Goal: Task Accomplishment & Management: Complete application form

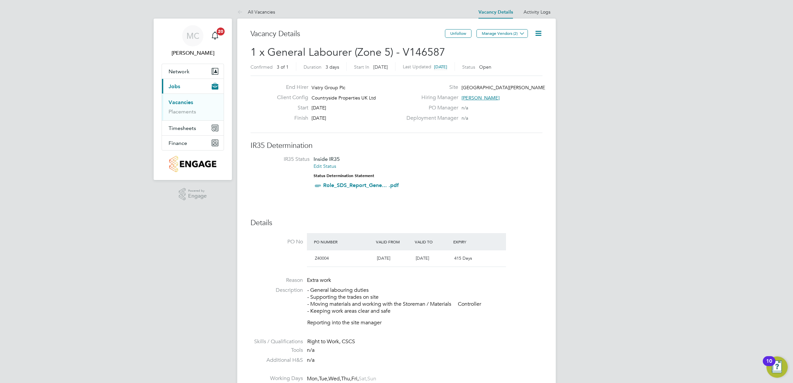
click at [181, 103] on link "Vacancies" at bounding box center [181, 102] width 25 height 6
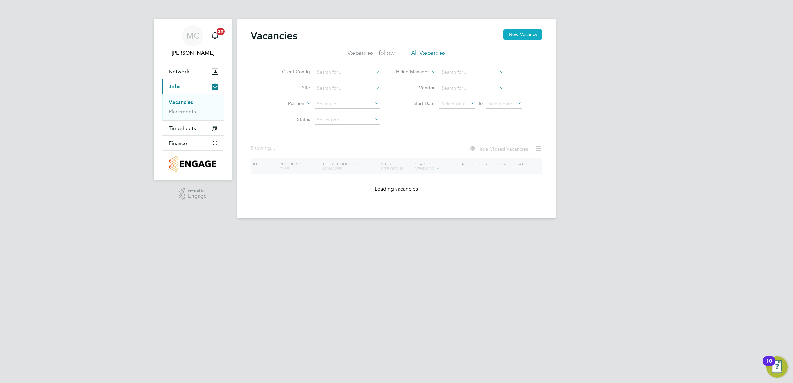
click at [530, 34] on button "New Vacancy" at bounding box center [522, 34] width 39 height 11
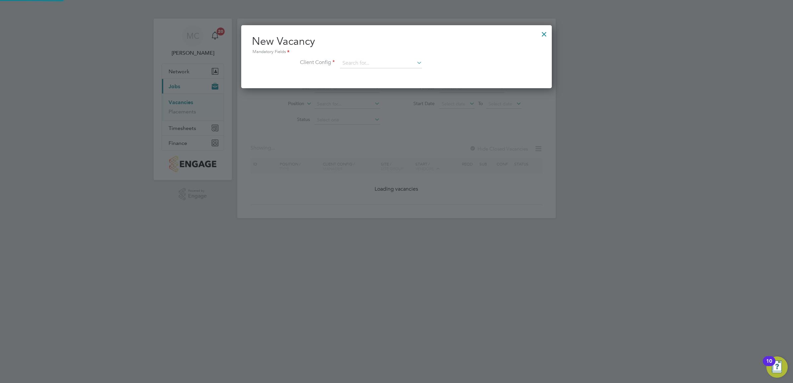
scroll to position [3, 3]
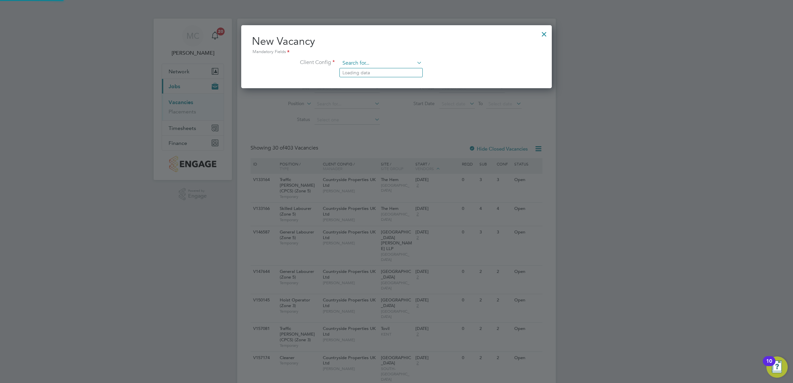
click at [399, 64] on input at bounding box center [381, 63] width 82 height 10
click at [390, 148] on li "Countryside Properties UK Ltd" at bounding box center [425, 144] width 170 height 9
type input "Countryside Properties UK Ltd"
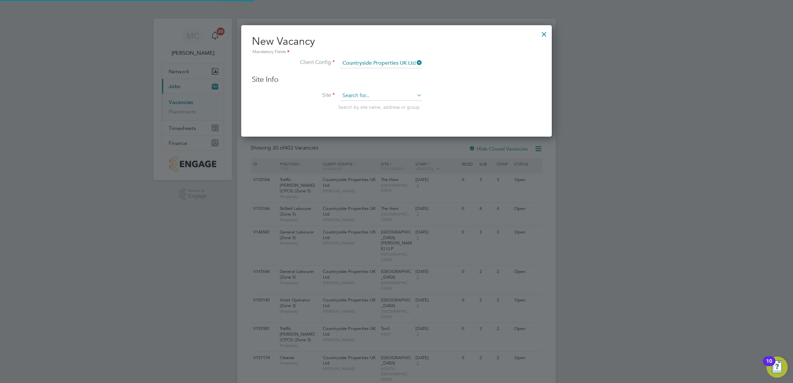
click at [360, 95] on input at bounding box center [381, 96] width 82 height 10
click at [373, 107] on li "The Hem" at bounding box center [381, 105] width 83 height 9
type input "The Hem"
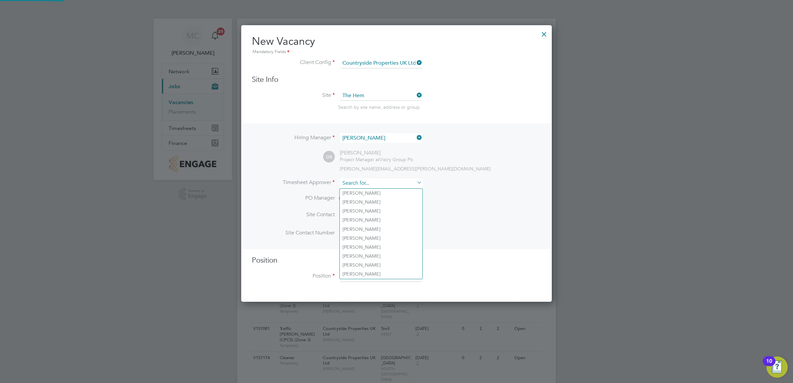
click at [384, 185] on input at bounding box center [381, 184] width 82 height 10
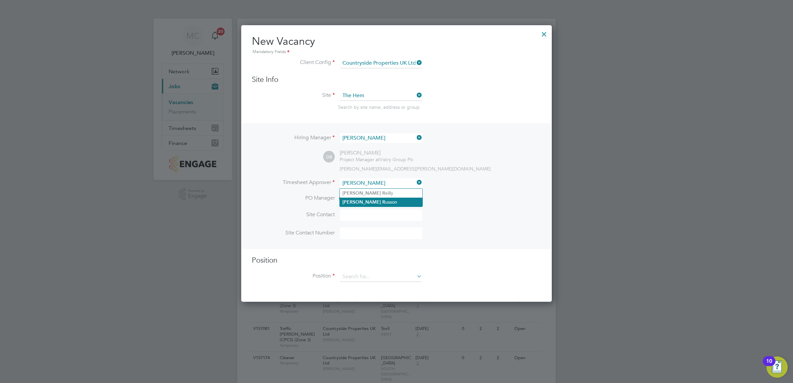
click at [384, 200] on li "[PERSON_NAME]" at bounding box center [381, 202] width 83 height 9
type input "[PERSON_NAME]"
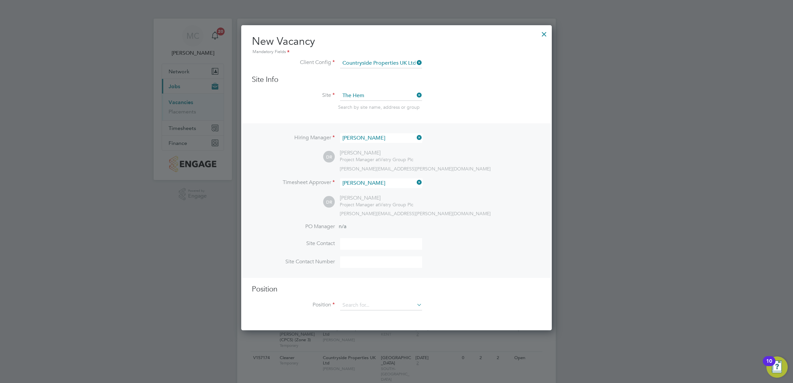
click at [464, 217] on div "[PERSON_NAME][EMAIL_ADDRESS][PERSON_NAME][DOMAIN_NAME]" at bounding box center [440, 214] width 201 height 6
click at [362, 228] on li "PO Manager n/a" at bounding box center [396, 230] width 289 height 15
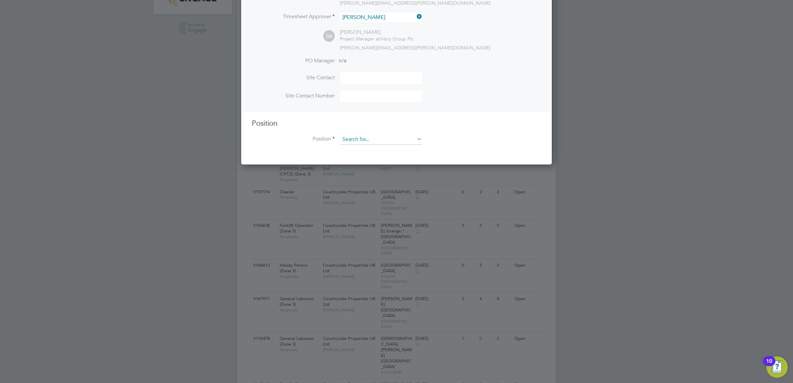
click at [353, 145] on input at bounding box center [381, 140] width 82 height 10
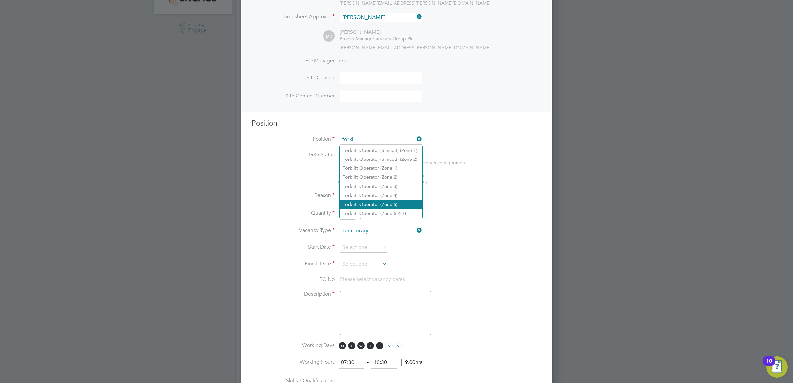
click at [395, 204] on li "Forkl ift Operator (Zone 5)" at bounding box center [381, 204] width 83 height 9
type input "Forklift Operator (Zone 5)"
type textarea "Operate construction plant. Telehandlers / Rough Terrain Trucks. Delivering lar…"
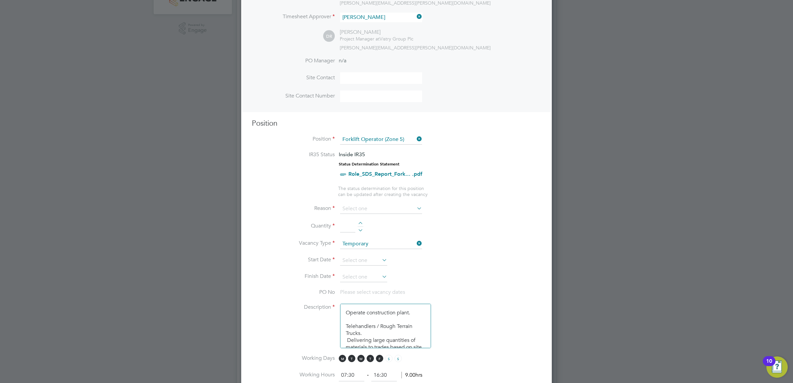
click at [389, 193] on span "The status determination for this position can be updated after creating the va…" at bounding box center [383, 192] width 90 height 12
click at [389, 211] on input at bounding box center [381, 209] width 82 height 10
click at [369, 233] on li "Extra Work" at bounding box center [381, 236] width 83 height 9
type input "Extra Work"
click at [359, 225] on div at bounding box center [361, 224] width 6 height 5
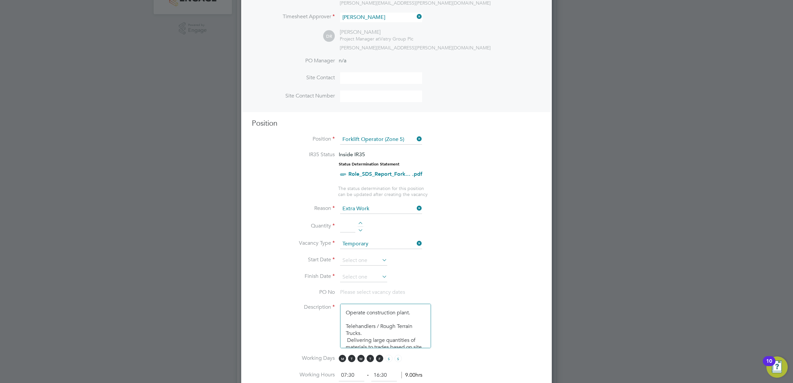
type input "1"
click at [392, 243] on input at bounding box center [381, 244] width 82 height 10
click at [393, 239] on li "Quantity 1" at bounding box center [396, 230] width 289 height 19
click at [403, 245] on input at bounding box center [381, 244] width 82 height 10
click at [370, 255] on li "Temporary" at bounding box center [381, 254] width 83 height 9
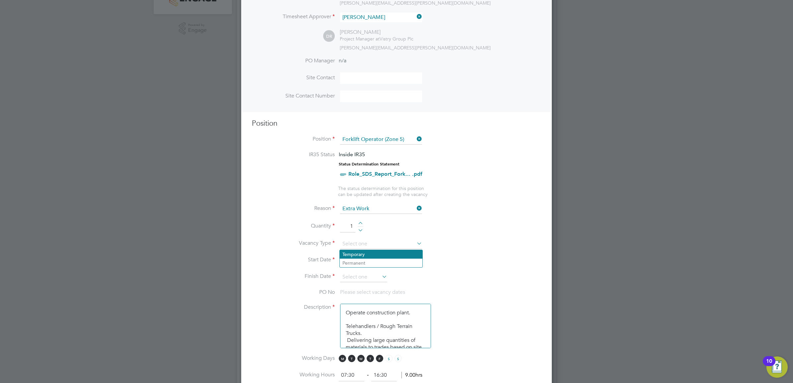
type input "Temporary"
drag, startPoint x: 388, startPoint y: 261, endPoint x: 384, endPoint y: 261, distance: 4.3
click at [386, 261] on li "Start Date" at bounding box center [396, 264] width 289 height 17
click at [381, 261] on icon at bounding box center [381, 260] width 0 height 9
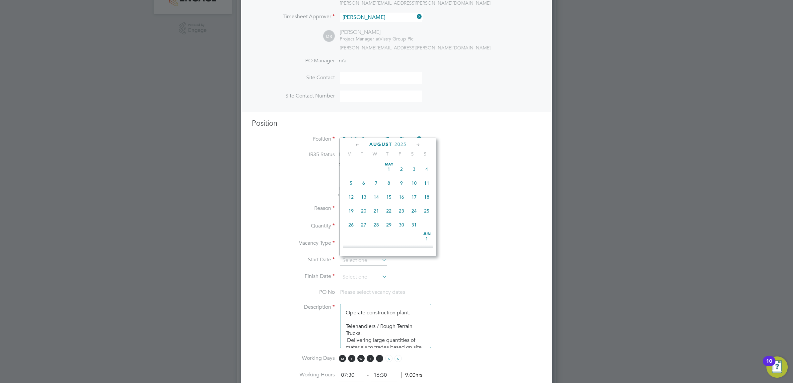
scroll to position [233, 0]
click at [352, 195] on span "11" at bounding box center [351, 188] width 13 height 13
type input "[DATE]"
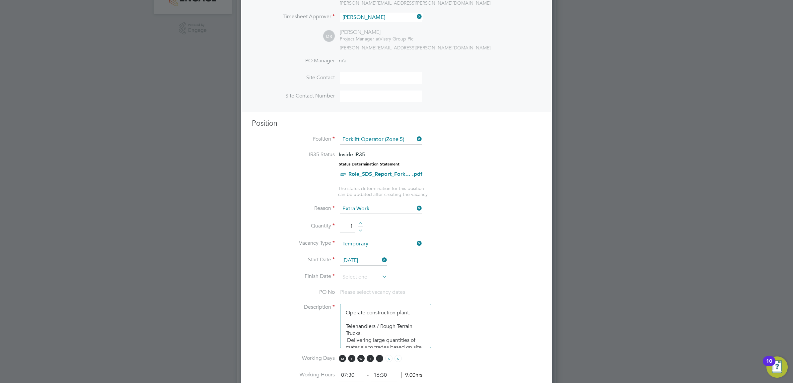
click at [381, 279] on icon at bounding box center [381, 276] width 0 height 9
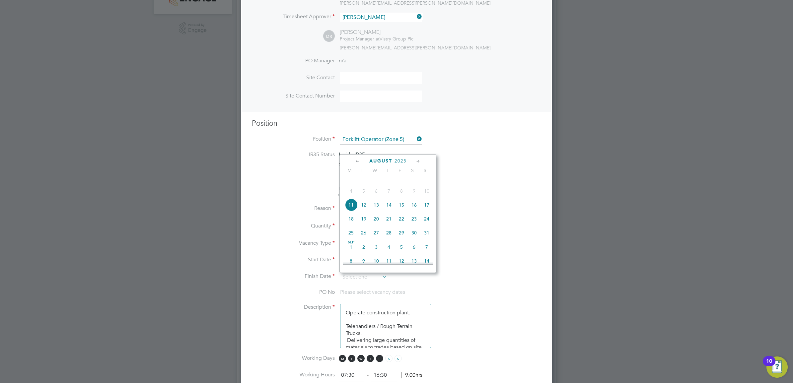
click at [420, 161] on icon at bounding box center [418, 161] width 6 height 7
click at [419, 163] on icon at bounding box center [418, 161] width 6 height 7
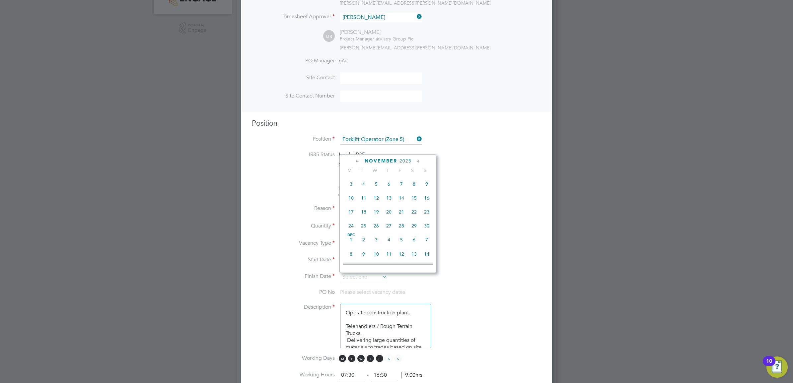
click at [358, 162] on icon at bounding box center [357, 161] width 6 height 7
click at [357, 162] on icon at bounding box center [357, 161] width 6 height 7
click at [352, 212] on span "11" at bounding box center [351, 206] width 13 height 13
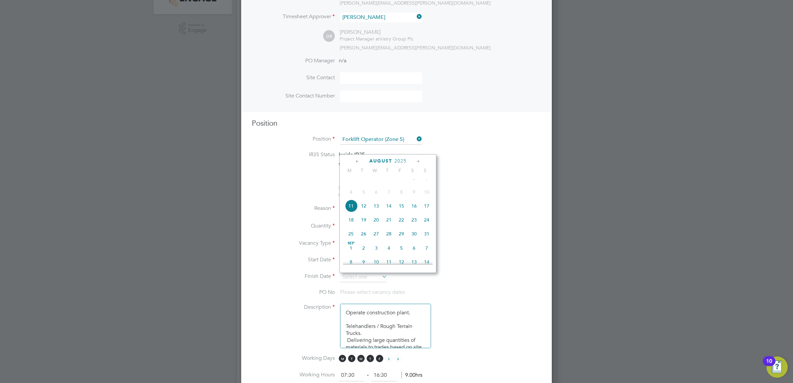
type input "[DATE]"
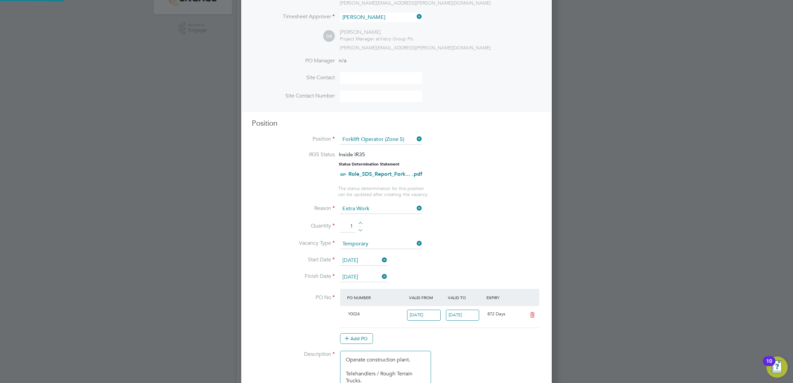
scroll to position [11, 62]
click at [381, 277] on icon at bounding box center [381, 276] width 0 height 9
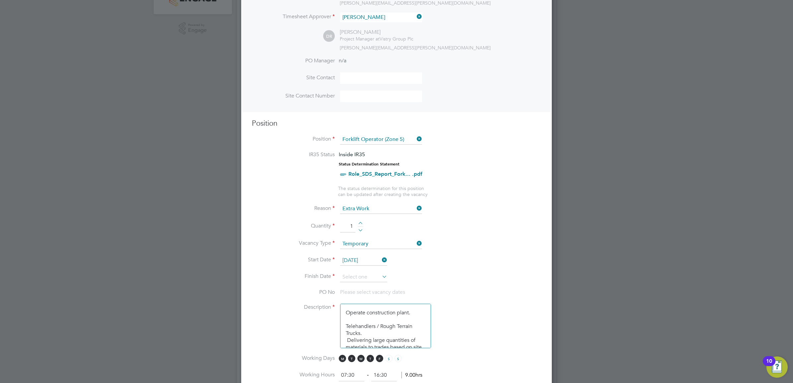
scroll to position [970, 311]
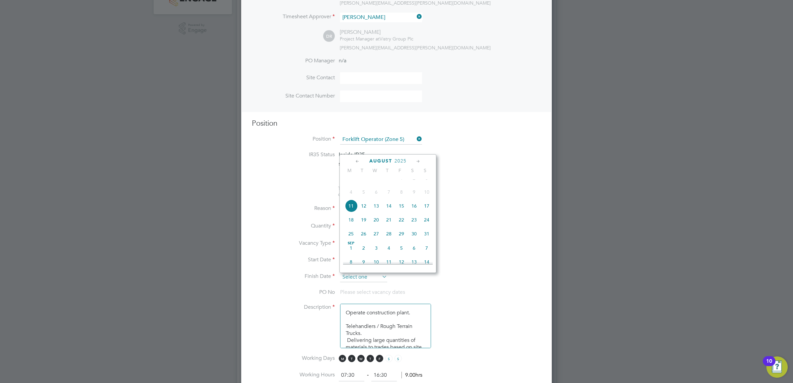
click at [361, 281] on input at bounding box center [363, 277] width 47 height 10
click at [420, 163] on icon at bounding box center [418, 161] width 6 height 7
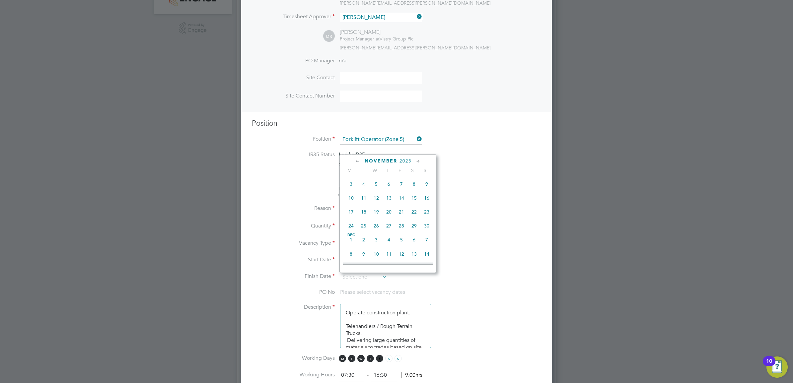
click at [420, 163] on icon at bounding box center [418, 161] width 6 height 7
click at [352, 230] on span "29" at bounding box center [351, 224] width 13 height 13
type input "[DATE]"
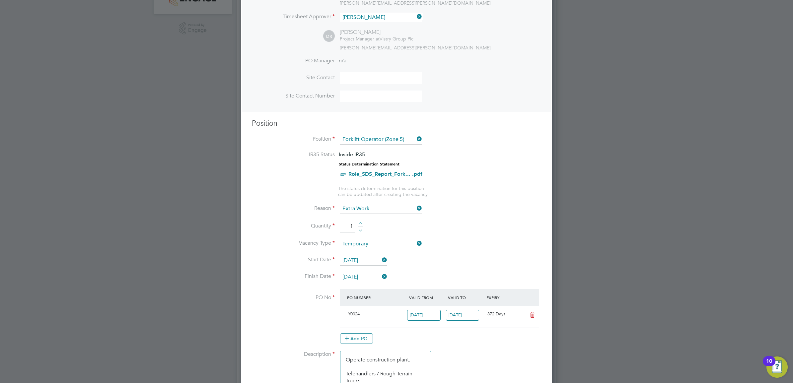
scroll to position [11, 62]
click at [447, 249] on li "Vacancy Type Temporary" at bounding box center [396, 247] width 289 height 17
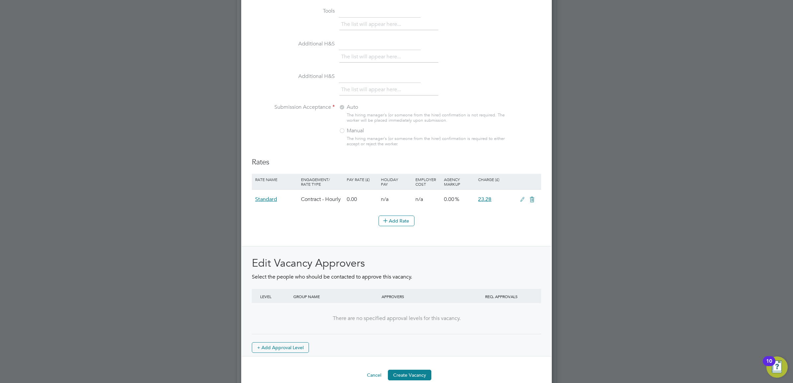
scroll to position [659, 0]
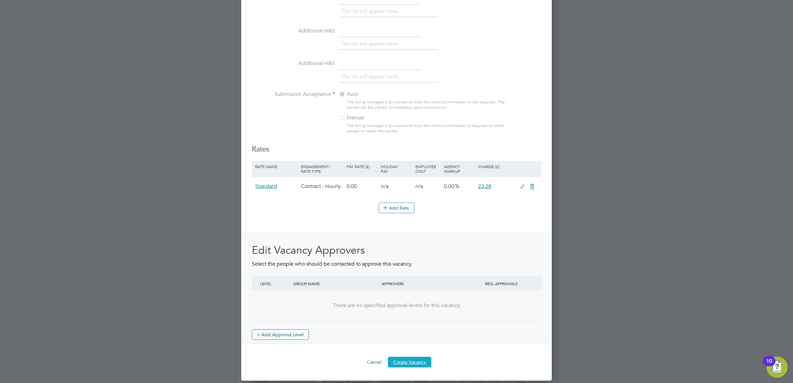
click at [417, 361] on button "Create Vacancy" at bounding box center [409, 362] width 43 height 11
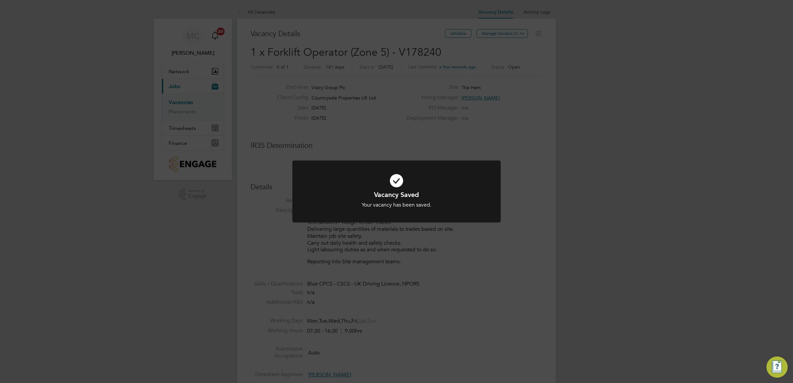
scroll to position [3, 3]
click at [544, 127] on div "Vacancy Saved Your vacancy has been saved. Cancel Okay" at bounding box center [396, 191] width 793 height 383
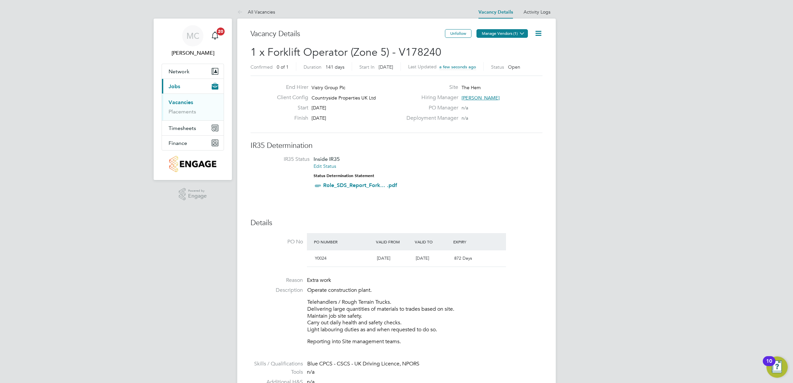
click at [517, 30] on button "Manage Vendors (1)" at bounding box center [502, 33] width 51 height 9
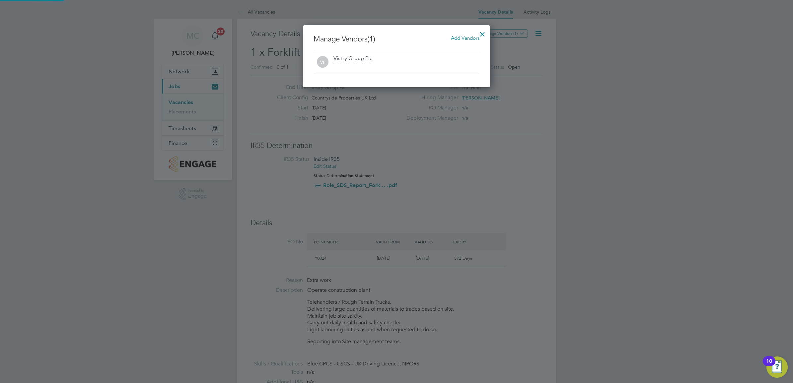
scroll to position [62, 188]
click at [470, 39] on span "Add Vendors" at bounding box center [465, 38] width 29 height 6
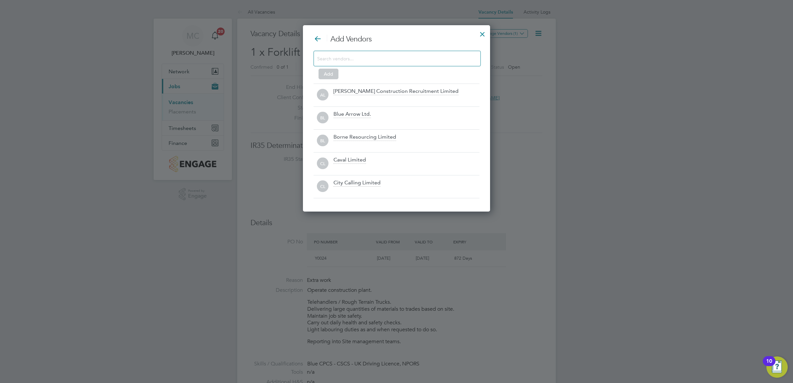
scroll to position [3, 3]
click at [386, 68] on div "Add" at bounding box center [397, 64] width 166 height 26
click at [373, 59] on input at bounding box center [391, 58] width 149 height 9
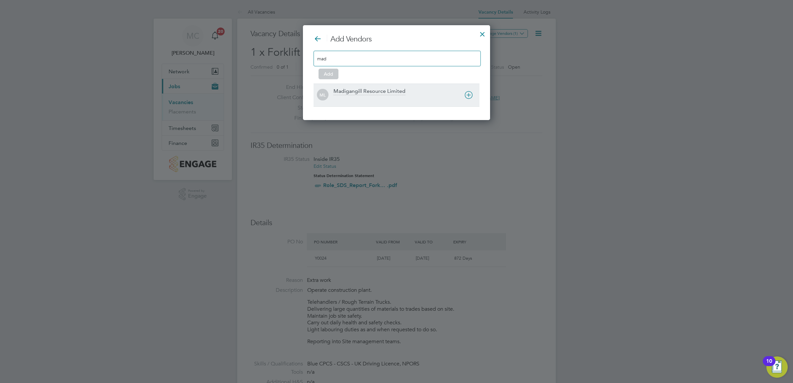
type input "mad"
drag, startPoint x: 391, startPoint y: 90, endPoint x: 358, endPoint y: 100, distance: 34.3
click at [389, 91] on div "Madigangill Resource Limited" at bounding box center [370, 91] width 72 height 7
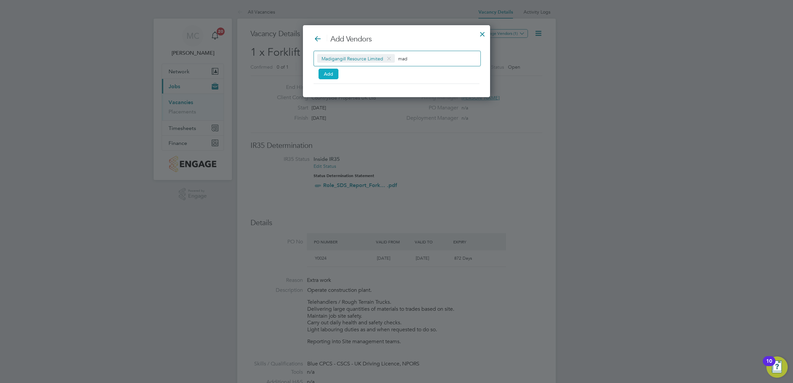
click at [328, 77] on button "Add" at bounding box center [329, 74] width 20 height 11
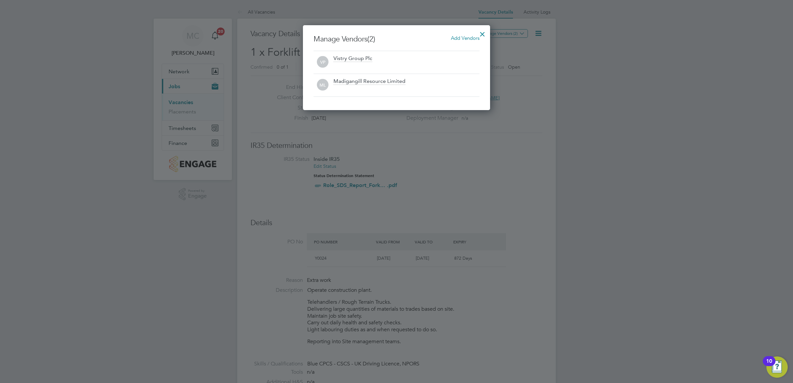
click at [483, 33] on div at bounding box center [483, 33] width 12 height 12
